Goal: Task Accomplishment & Management: Complete application form

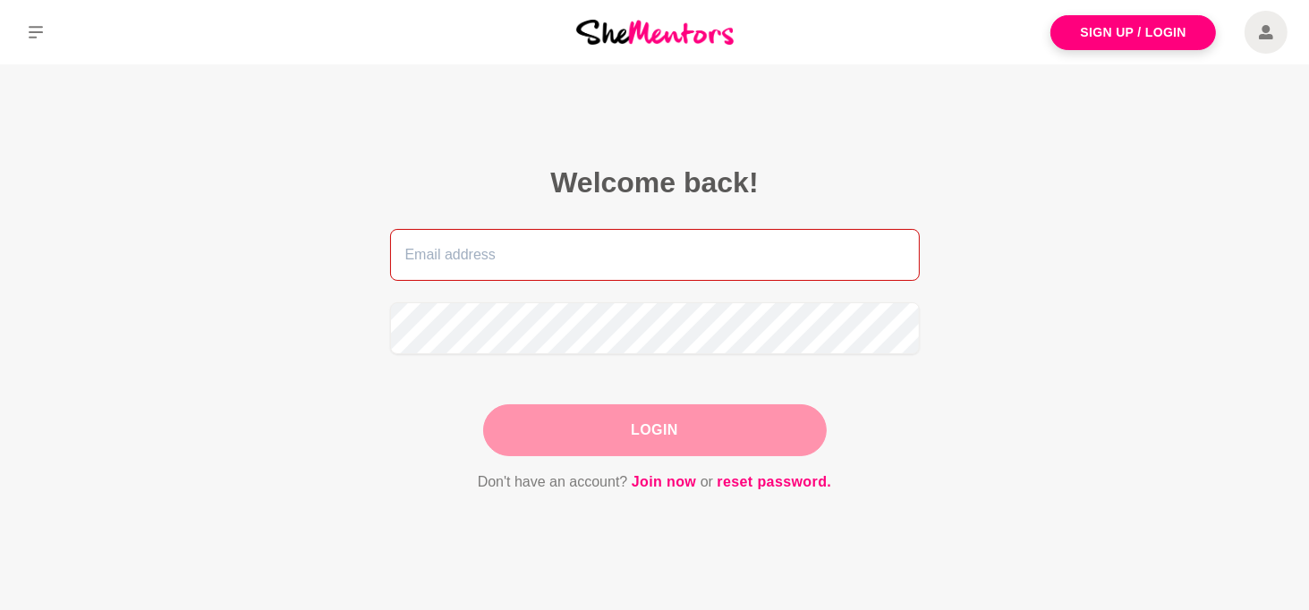
click at [515, 257] on input "email" at bounding box center [654, 255] width 529 height 52
type input "[PERSON_NAME][EMAIL_ADDRESS][DOMAIN_NAME]"
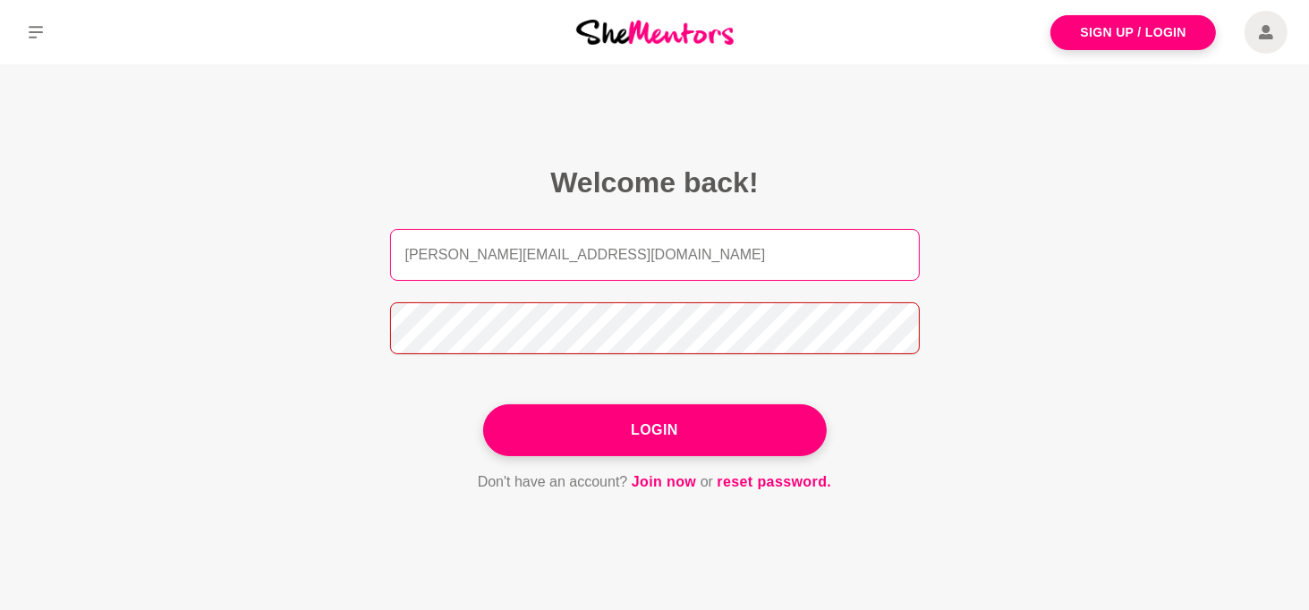
click at [483, 404] on button "Login" at bounding box center [654, 430] width 343 height 52
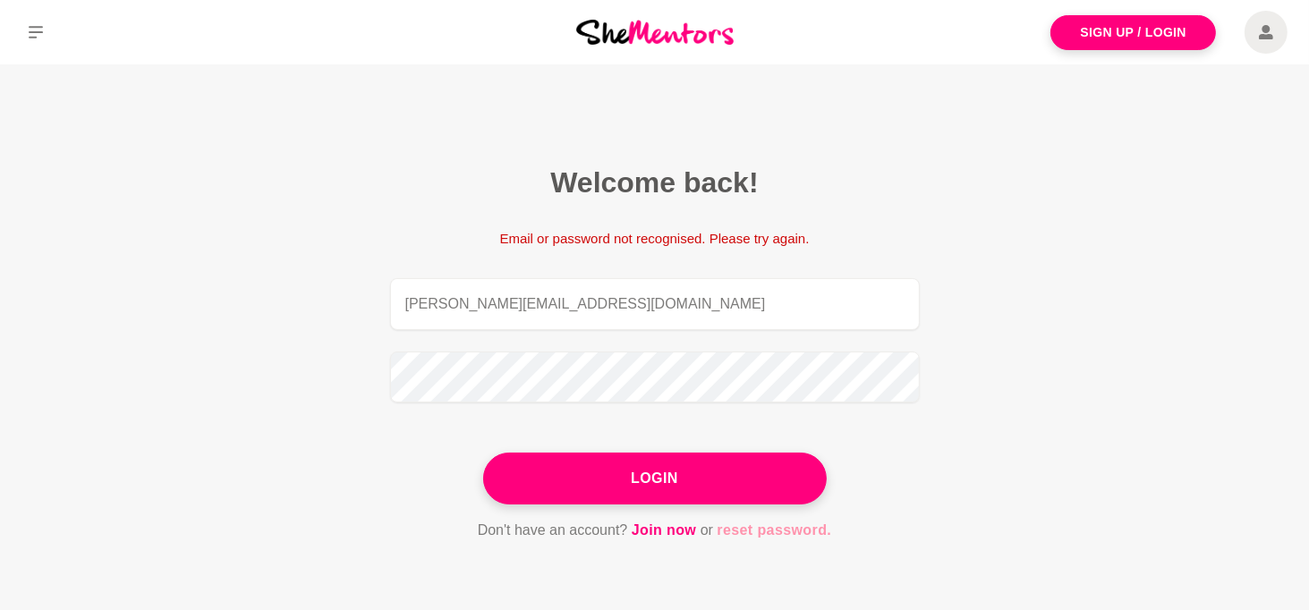
click at [785, 530] on link "reset password." at bounding box center [773, 530] width 114 height 23
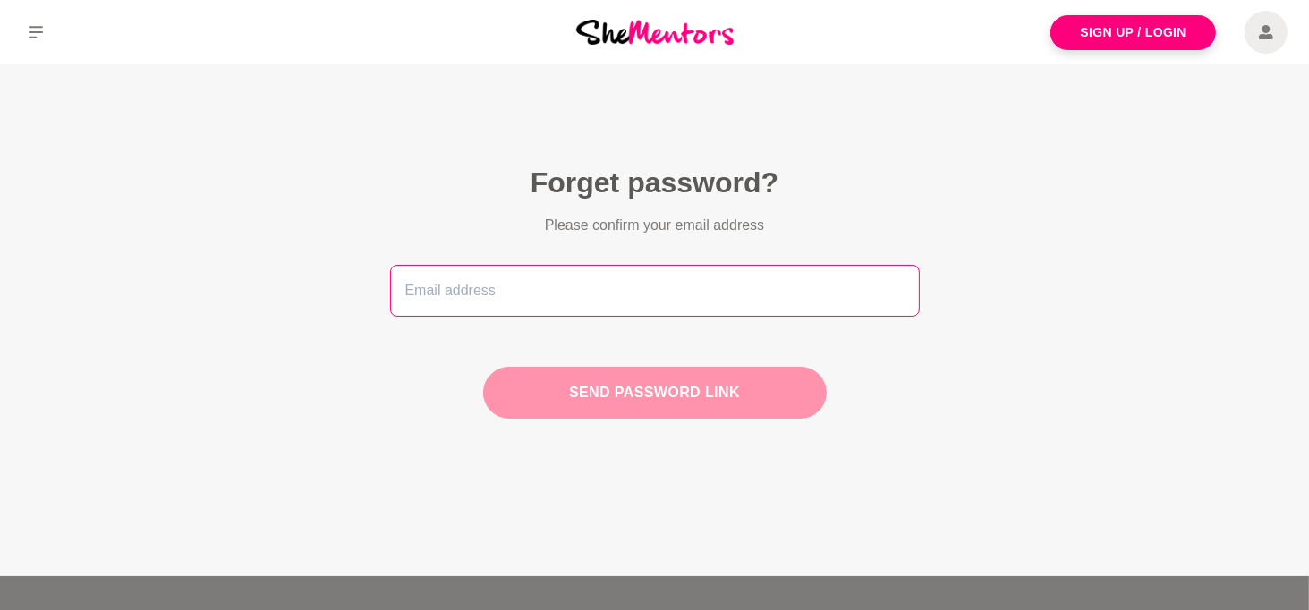
click at [700, 295] on input "email" at bounding box center [654, 291] width 529 height 52
type input "[PERSON_NAME][EMAIL_ADDRESS][DOMAIN_NAME]"
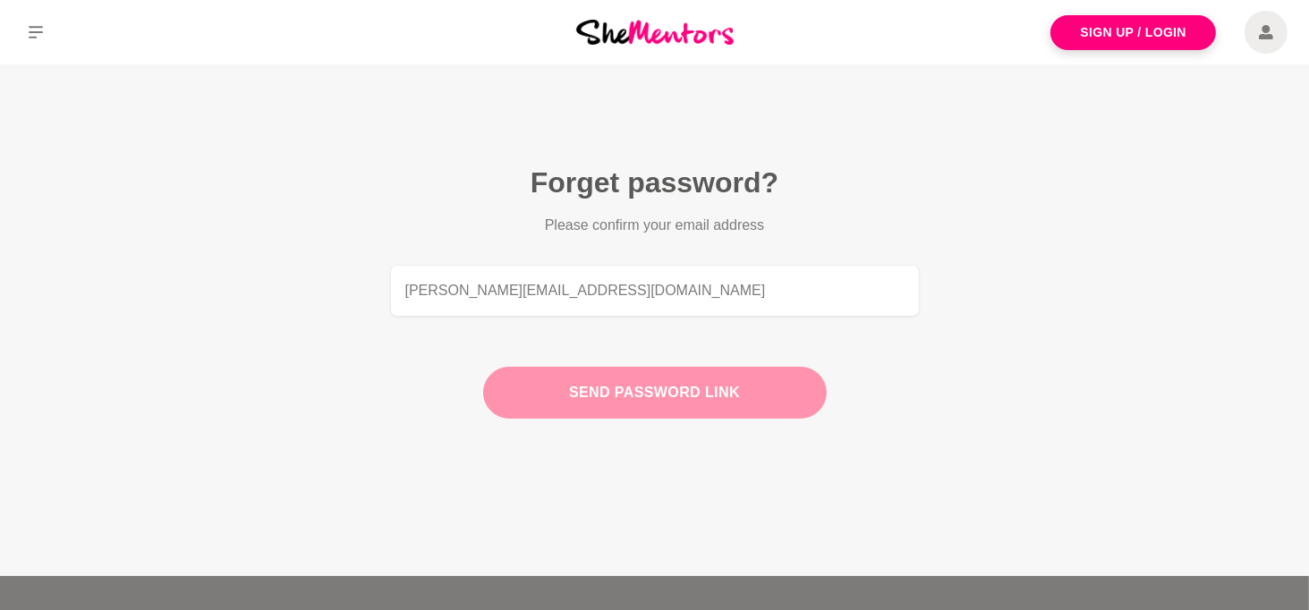
click at [583, 398] on button "Send password link" at bounding box center [654, 393] width 343 height 52
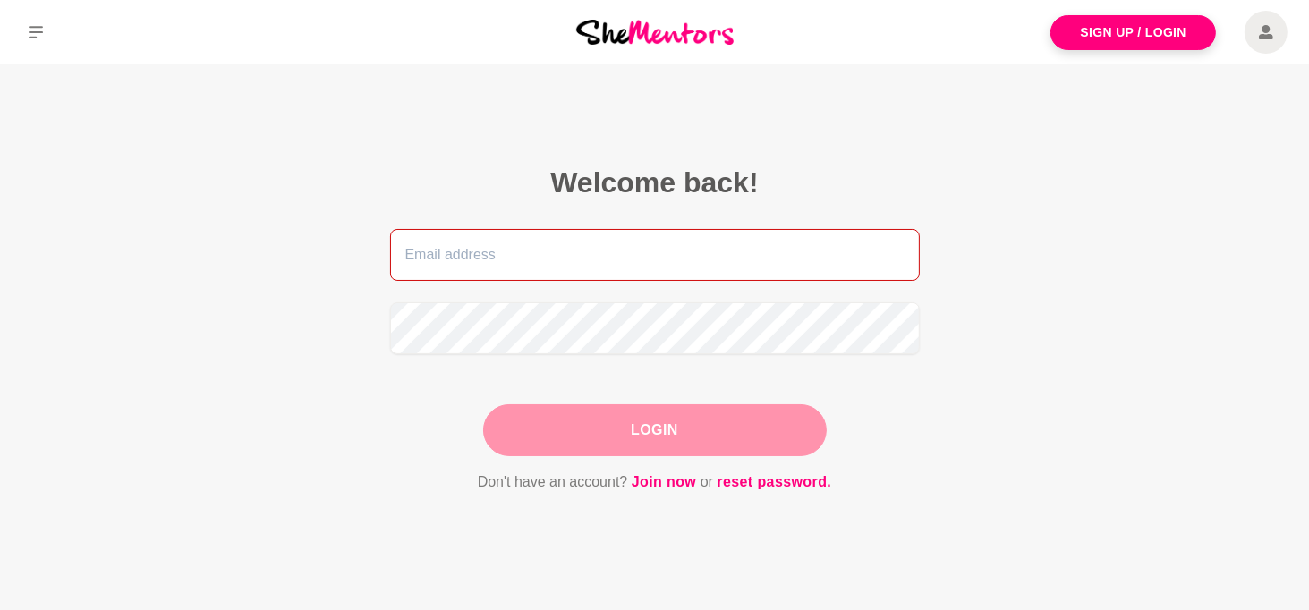
click at [565, 250] on input "email" at bounding box center [654, 255] width 529 height 52
type input "[EMAIL_ADDRESS][DOMAIN_NAME]"
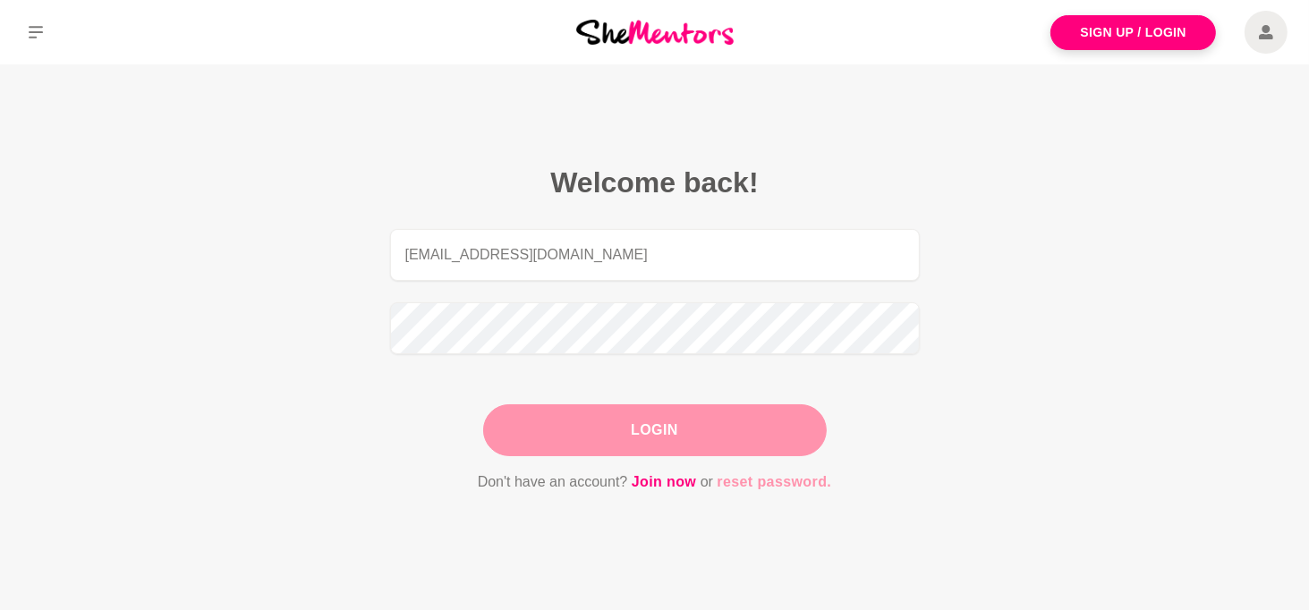
click at [784, 481] on link "reset password." at bounding box center [773, 481] width 114 height 23
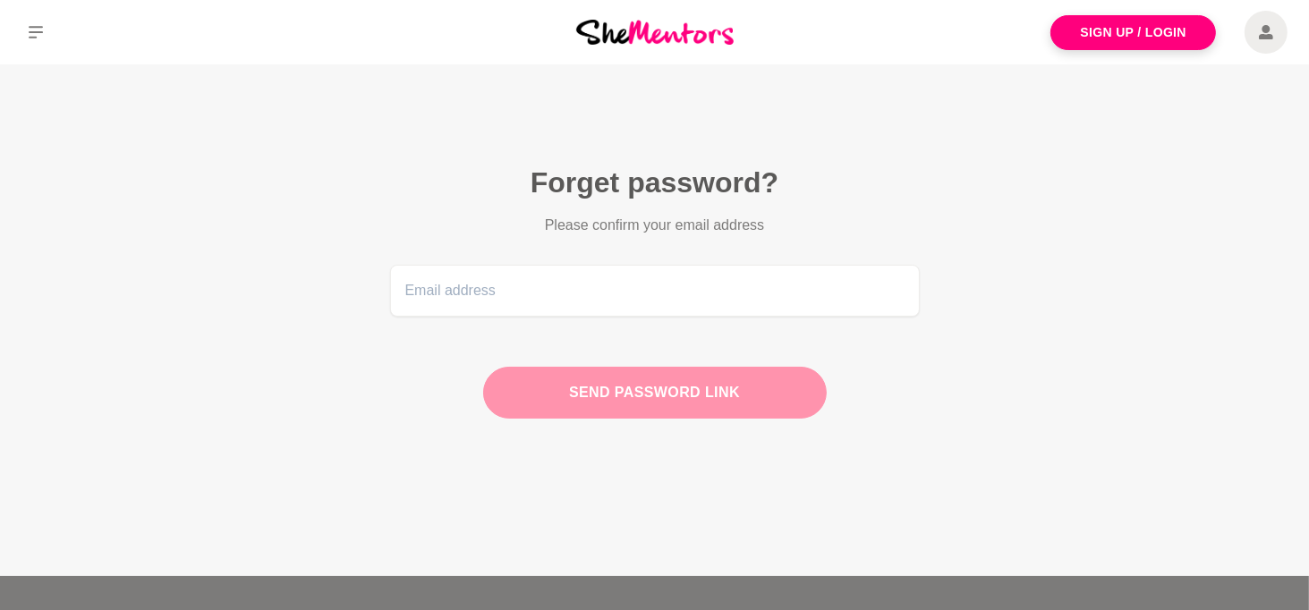
click at [619, 394] on div "Send password link" at bounding box center [654, 393] width 343 height 52
click at [970, 247] on section "Forget password? Please confirm your email address Send password link" at bounding box center [654, 298] width 687 height 469
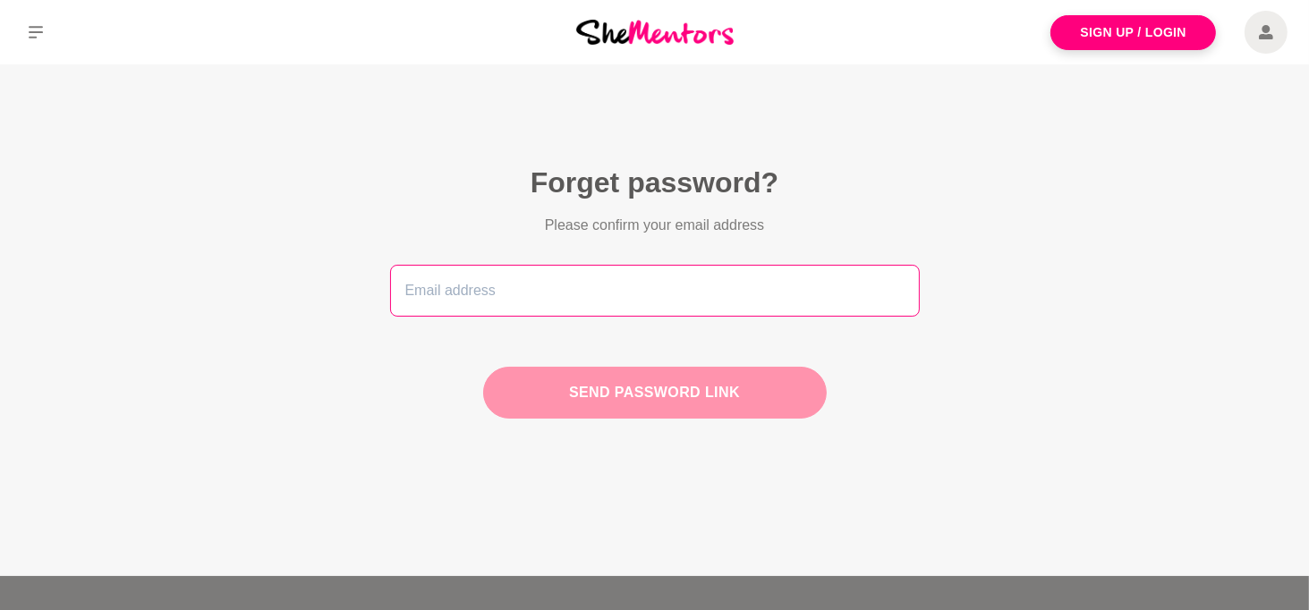
click at [721, 295] on input "email" at bounding box center [654, 291] width 529 height 52
type input "[EMAIL_ADDRESS][DOMAIN_NAME]"
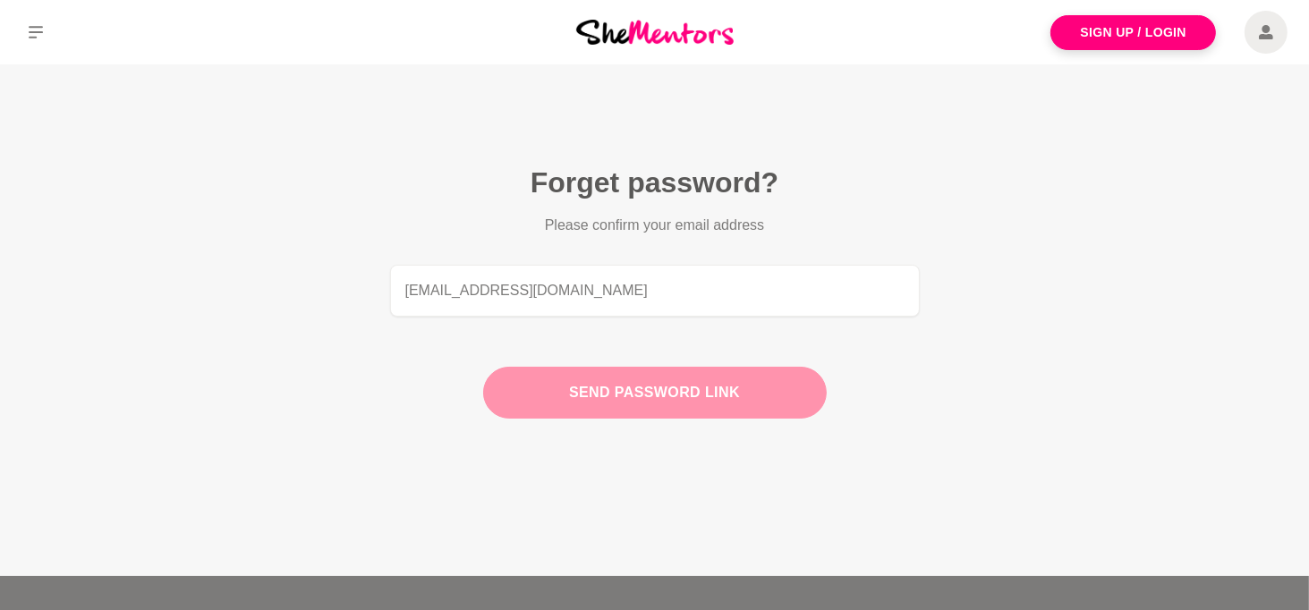
click at [598, 405] on button "Send password link" at bounding box center [654, 393] width 343 height 52
click at [737, 387] on button "Send password link" at bounding box center [654, 393] width 343 height 52
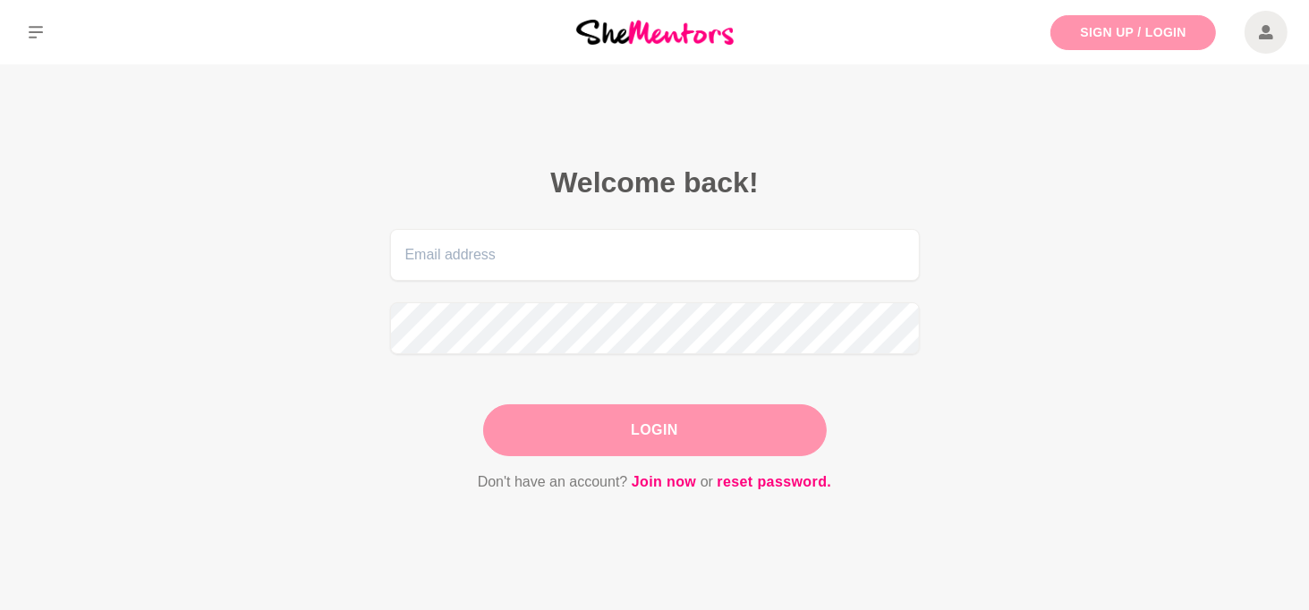
click at [1119, 30] on link "Sign Up / Login" at bounding box center [1132, 32] width 165 height 35
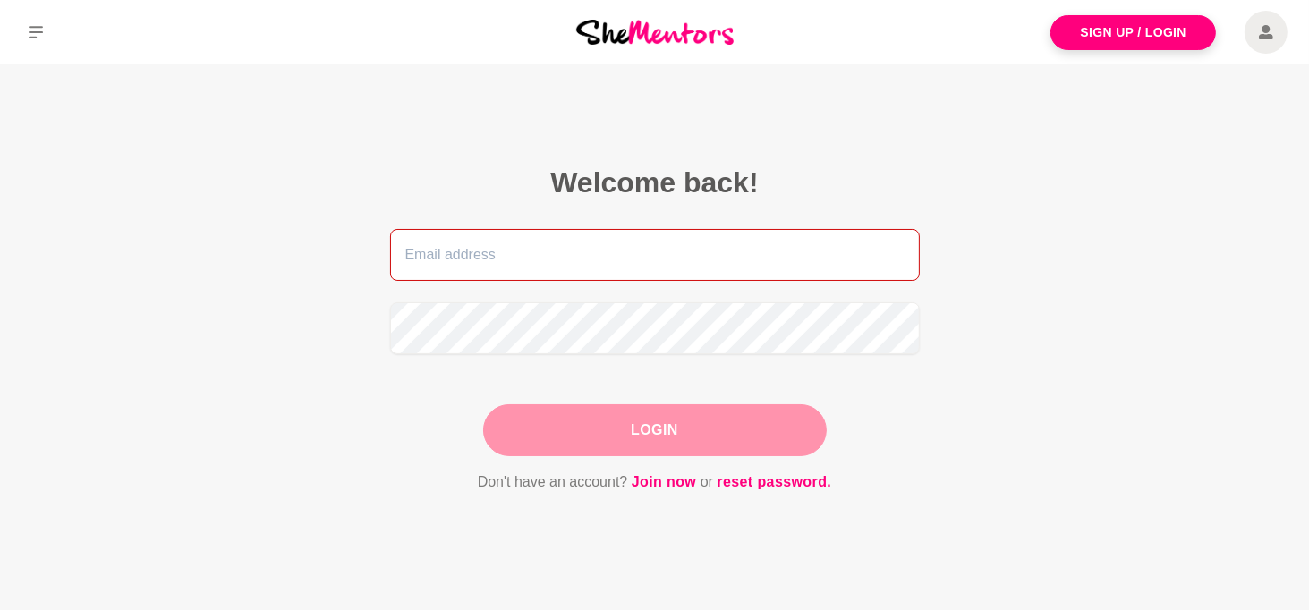
click at [648, 249] on input "email" at bounding box center [654, 255] width 529 height 52
type input "[EMAIL_ADDRESS][DOMAIN_NAME]"
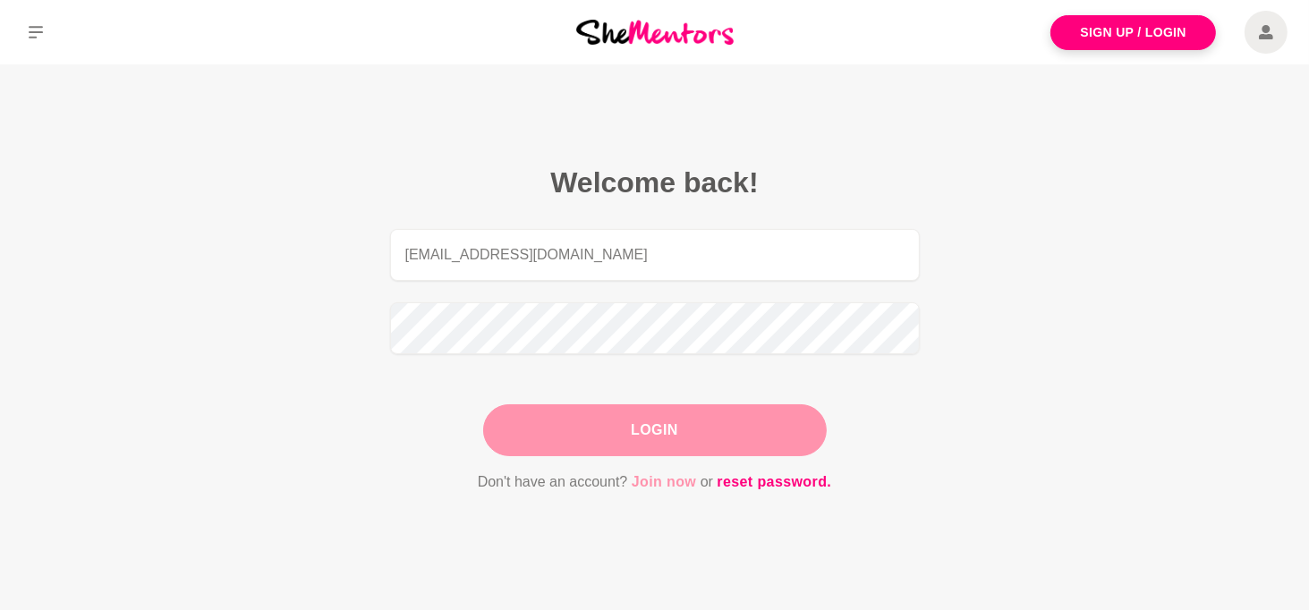
click at [661, 480] on link "Join now" at bounding box center [663, 481] width 65 height 23
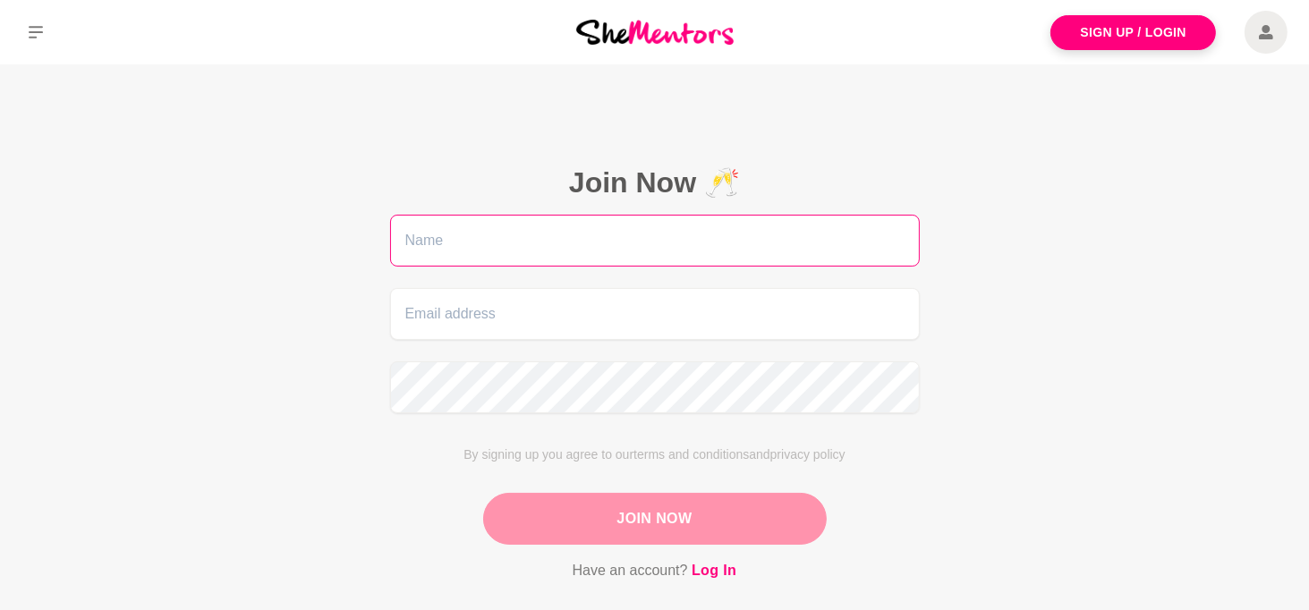
click at [516, 236] on input "text" at bounding box center [654, 241] width 529 height 52
click at [689, 241] on input "text" at bounding box center [654, 241] width 529 height 52
type input "Michelle"
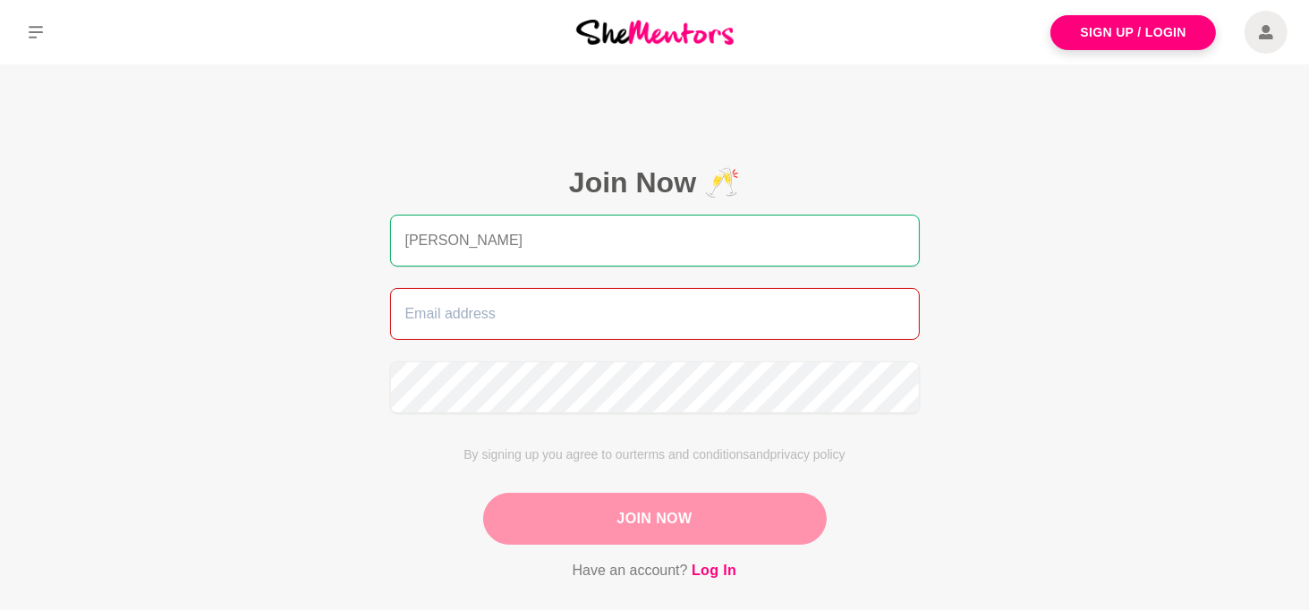
click at [512, 314] on input "email" at bounding box center [654, 314] width 529 height 52
type input "[EMAIL_ADDRESS][DOMAIN_NAME]"
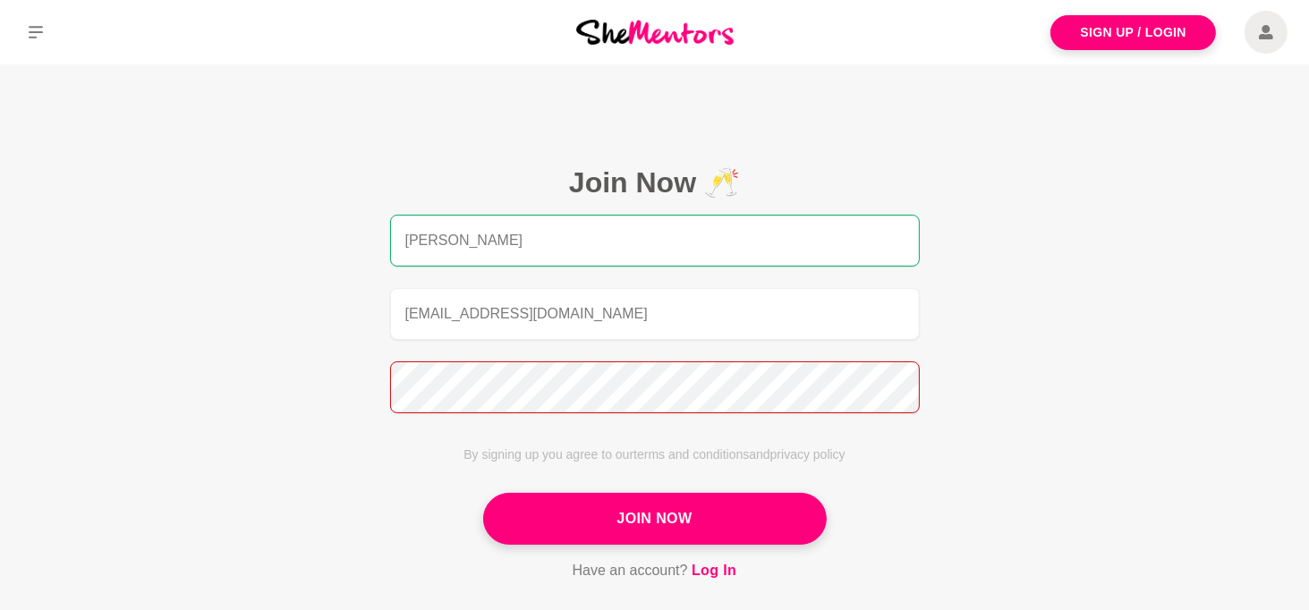
click at [483, 493] on button "Join Now" at bounding box center [654, 519] width 343 height 52
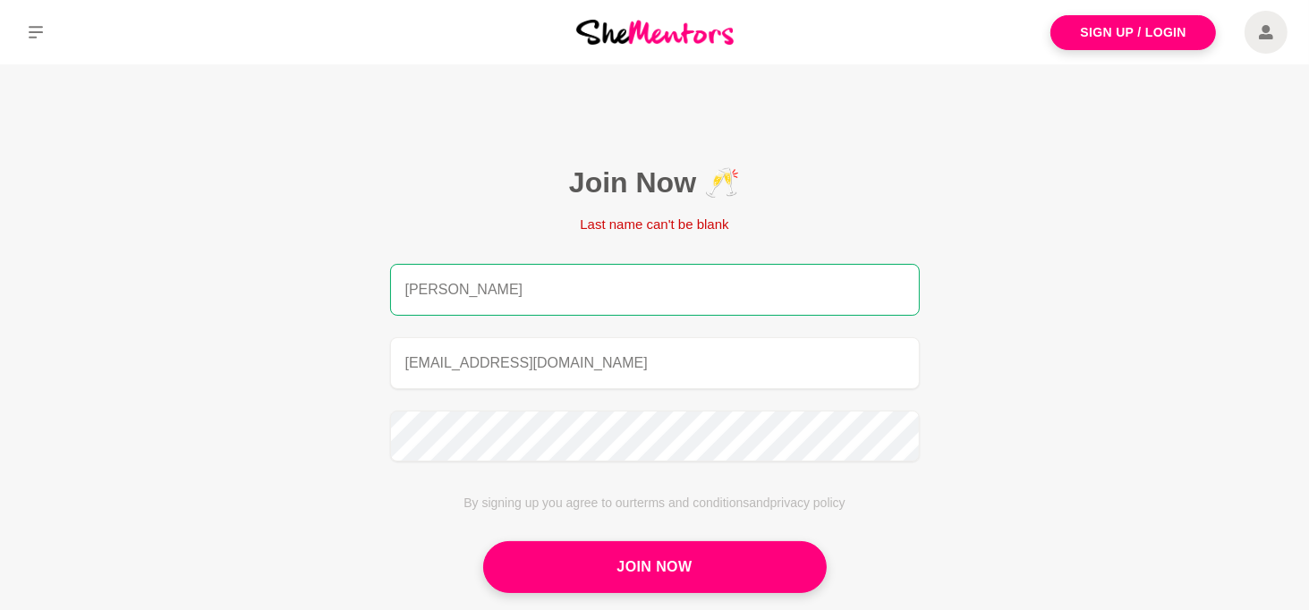
click at [611, 289] on input "Michelle" at bounding box center [654, 290] width 529 height 52
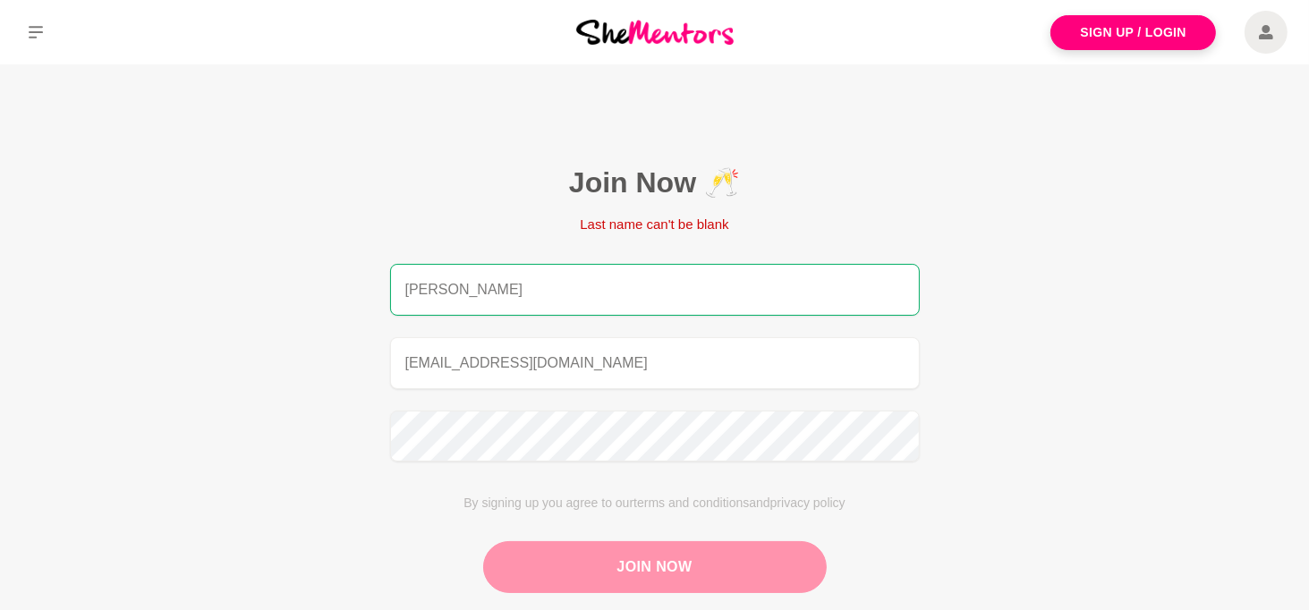
type input "Michelle Denny"
click at [745, 565] on button "Join Now" at bounding box center [654, 567] width 343 height 52
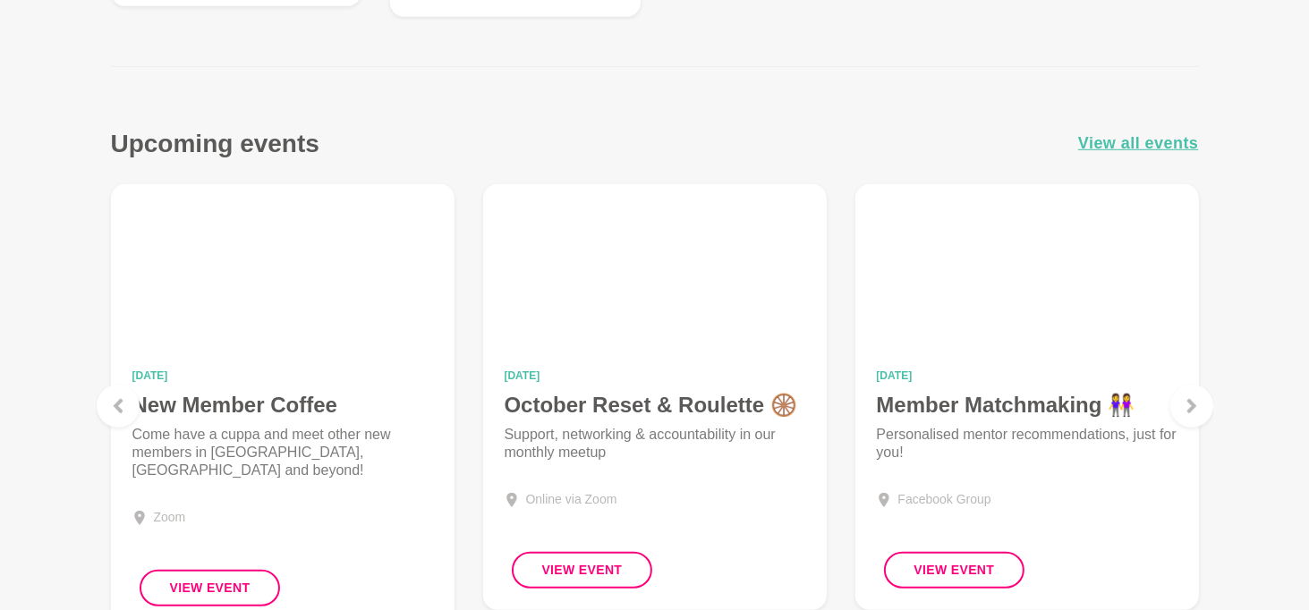
scroll to position [1163, 0]
